Goal: Information Seeking & Learning: Check status

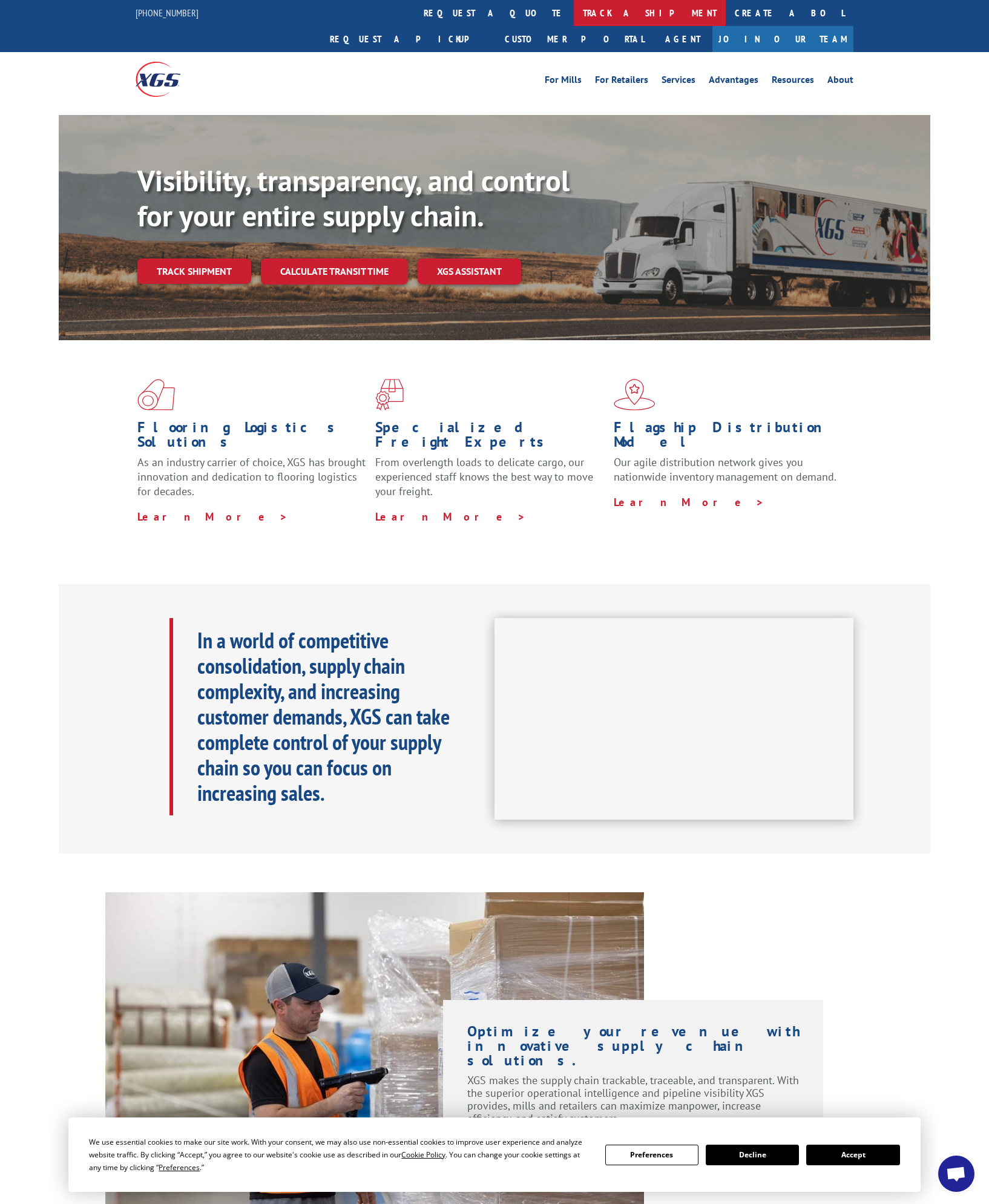
click at [574, 7] on link "track a shipment" at bounding box center [650, 13] width 152 height 26
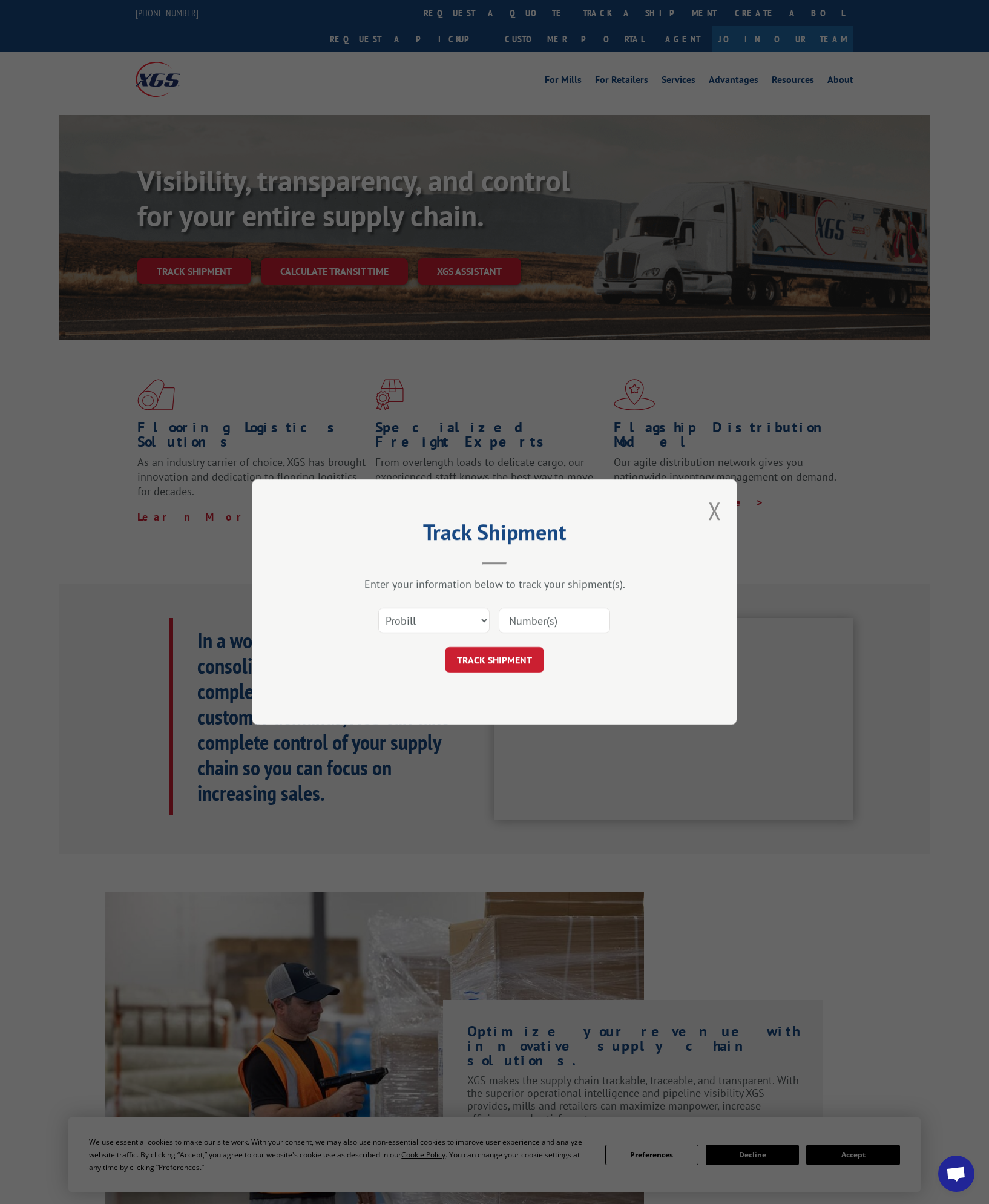
click at [537, 628] on input at bounding box center [554, 620] width 112 height 25
paste input "13662976"
type input "13662976"
click at [523, 660] on button "TRACK SHIPMENT" at bounding box center [495, 659] width 99 height 25
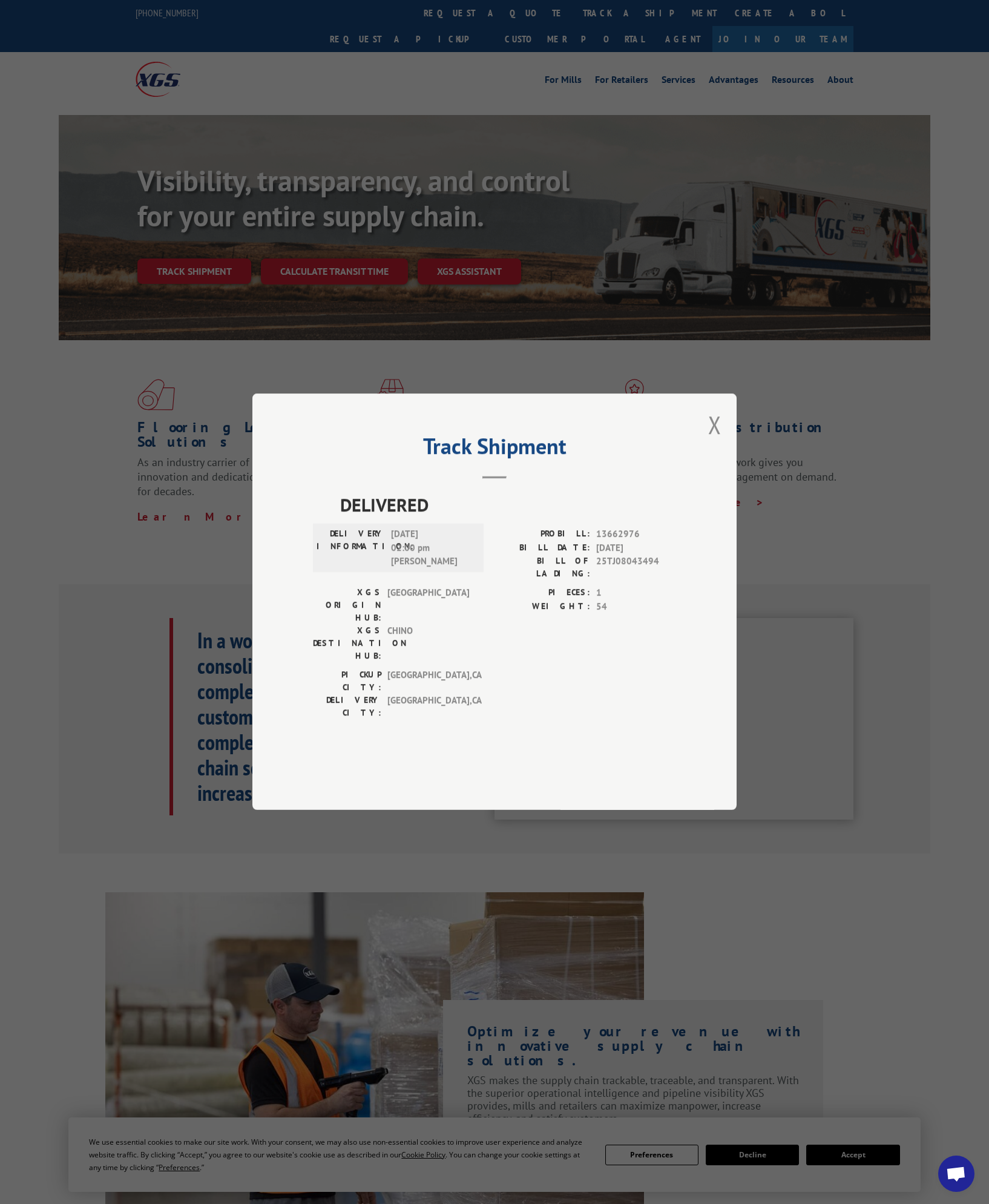
click at [434, 566] on span "[DATE] 02:00 pm [PERSON_NAME]" at bounding box center [432, 548] width 82 height 41
click at [418, 569] on span "[DATE] 02:00 pm [PERSON_NAME]" at bounding box center [432, 548] width 82 height 41
click at [631, 542] on span "13662976" at bounding box center [636, 534] width 80 height 14
click at [636, 555] on span "[DATE]" at bounding box center [636, 548] width 80 height 14
click at [426, 655] on div "XGS ORIGIN HUB: [GEOGRAPHIC_DATA] XGS DESTINATION HUB: [GEOGRAPHIC_DATA]" at bounding box center [395, 627] width 163 height 82
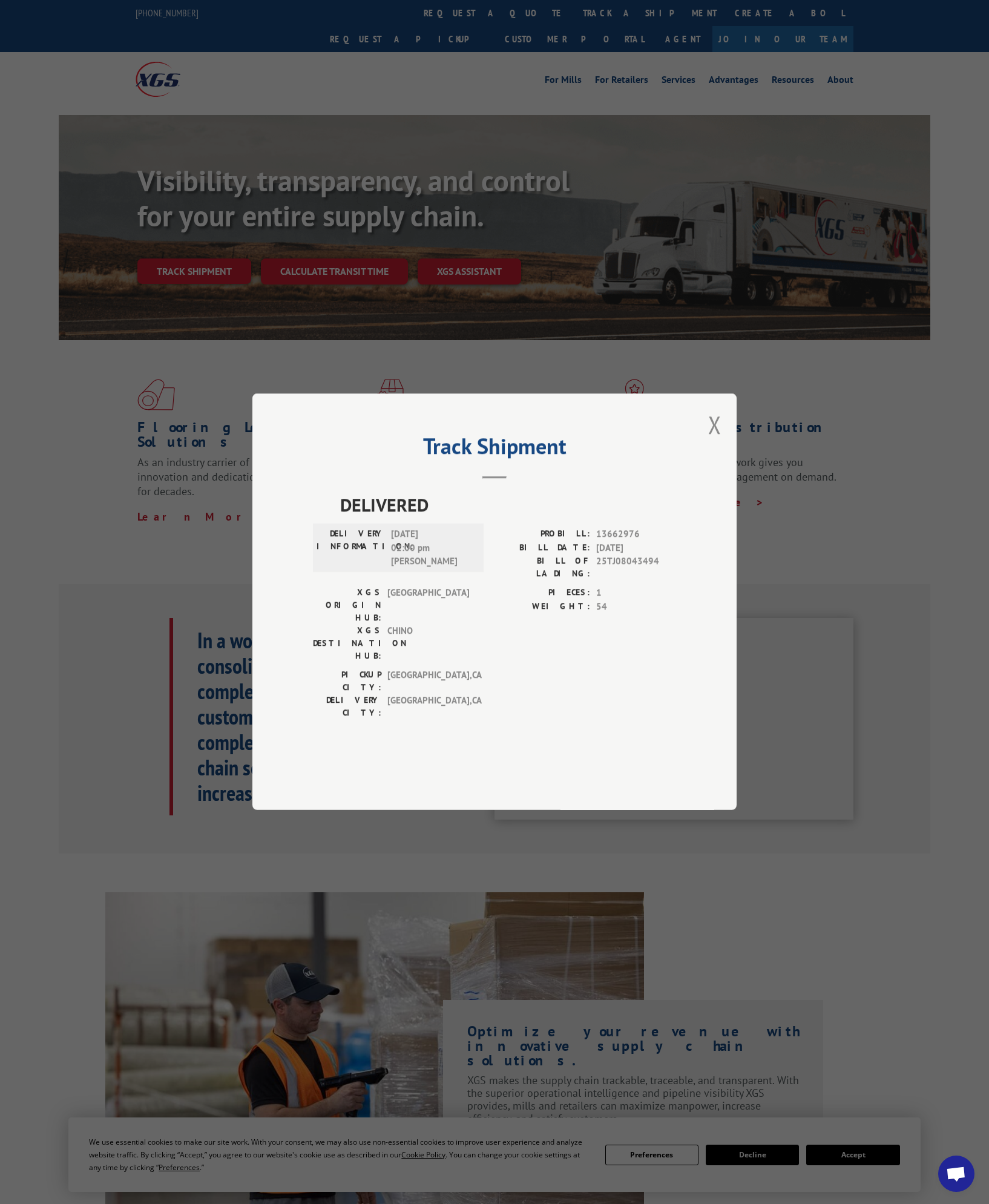
click at [422, 695] on span "[GEOGRAPHIC_DATA] , [GEOGRAPHIC_DATA]" at bounding box center [428, 707] width 82 height 25
click at [713, 441] on button "Close modal" at bounding box center [715, 424] width 13 height 32
